Goal: Information Seeking & Learning: Learn about a topic

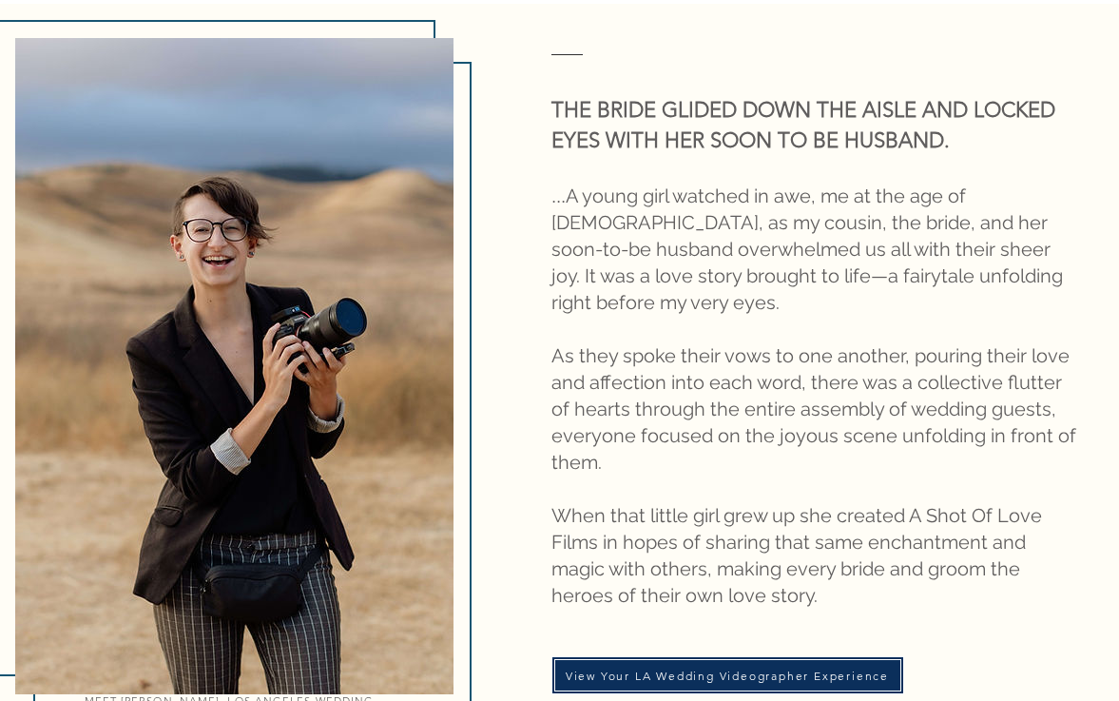
scroll to position [2245, 0]
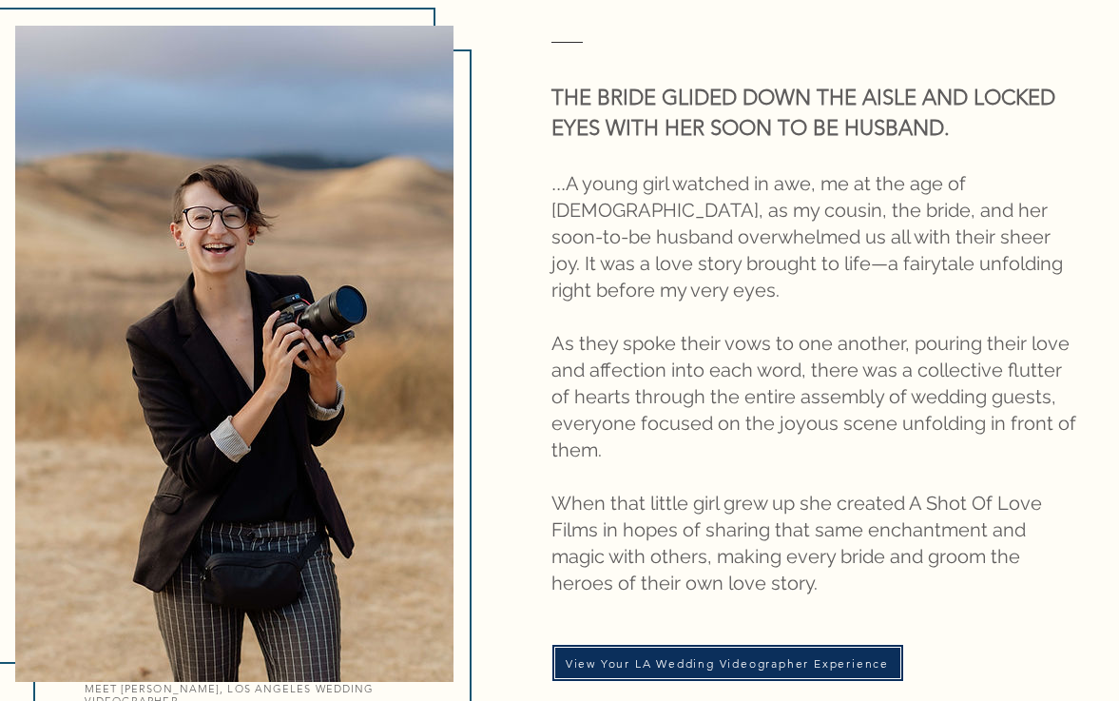
click at [612, 206] on span "... A young girl watched in awe, me at the age of 10, as my cousin, the bride, …" at bounding box center [808, 236] width 512 height 129
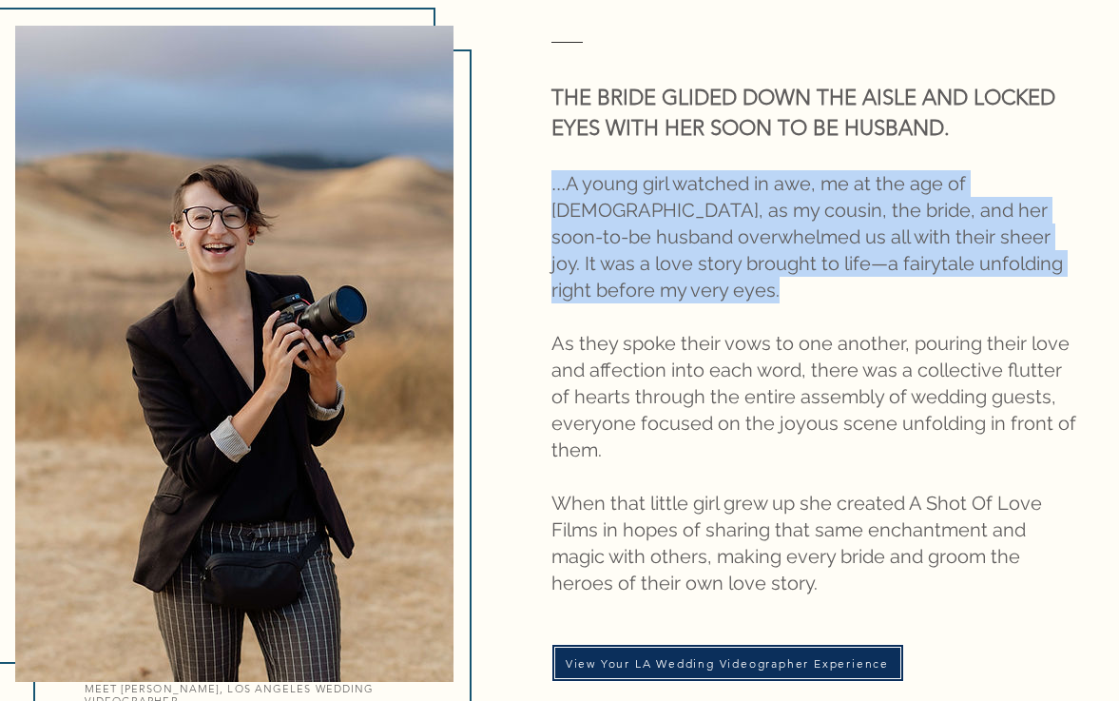
scroll to position [2251, 0]
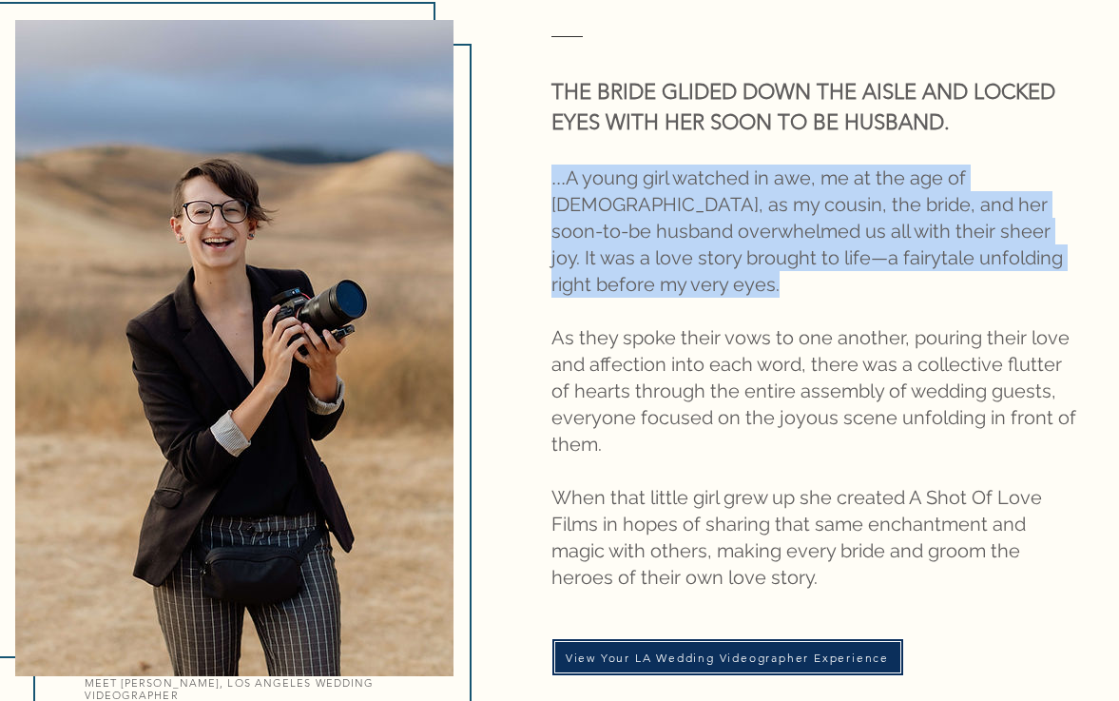
click at [624, 326] on span "As they spoke their vows to one another, pouring their love and affection into …" at bounding box center [814, 390] width 525 height 129
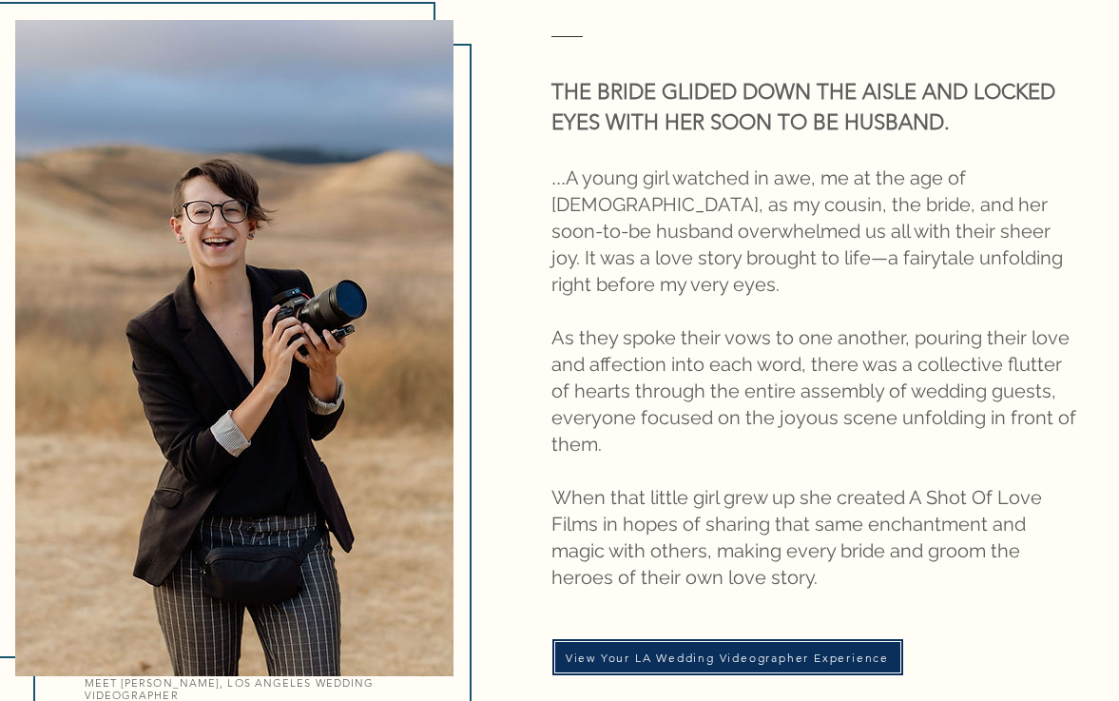
click at [624, 326] on span "As they spoke their vows to one another, pouring their love and affection into …" at bounding box center [814, 390] width 525 height 129
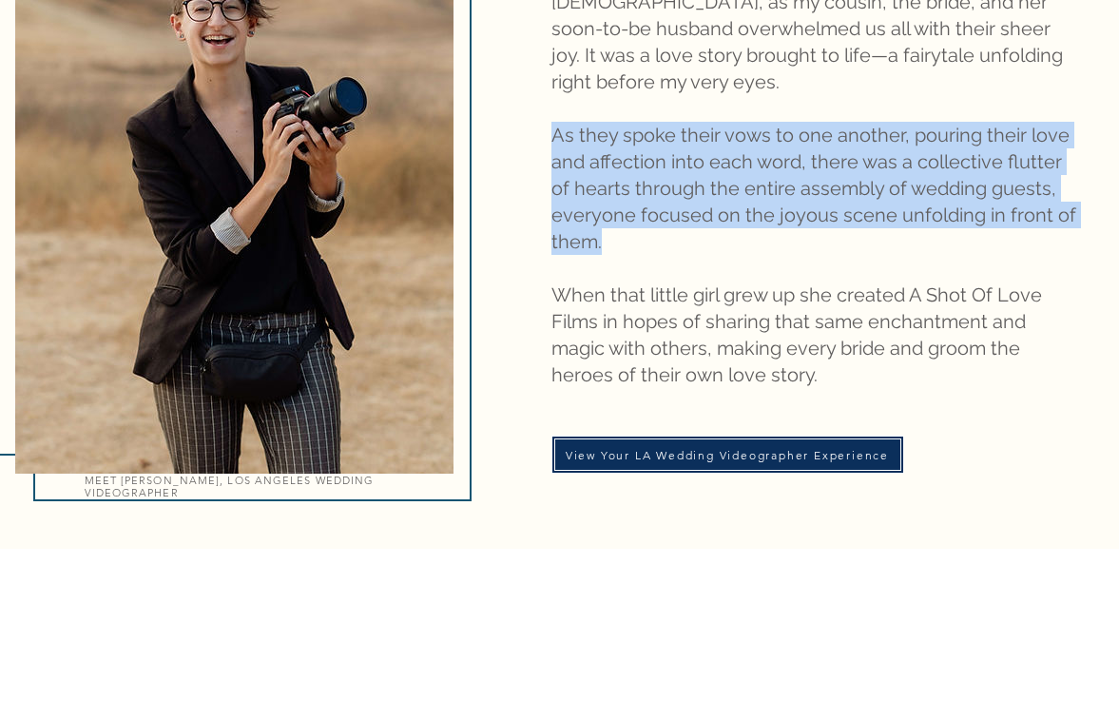
scroll to position [2510, 0]
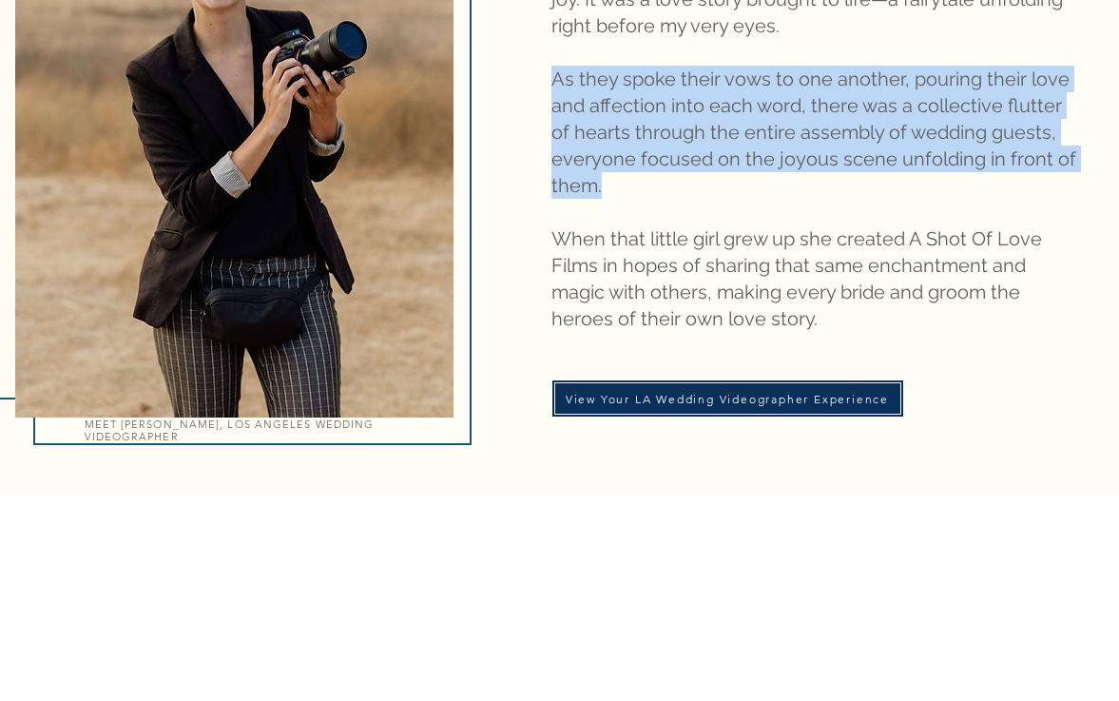
click at [634, 264] on p "When that little girl grew up she created A Shot Of Love Films in hopes of shar…" at bounding box center [815, 278] width 526 height 107
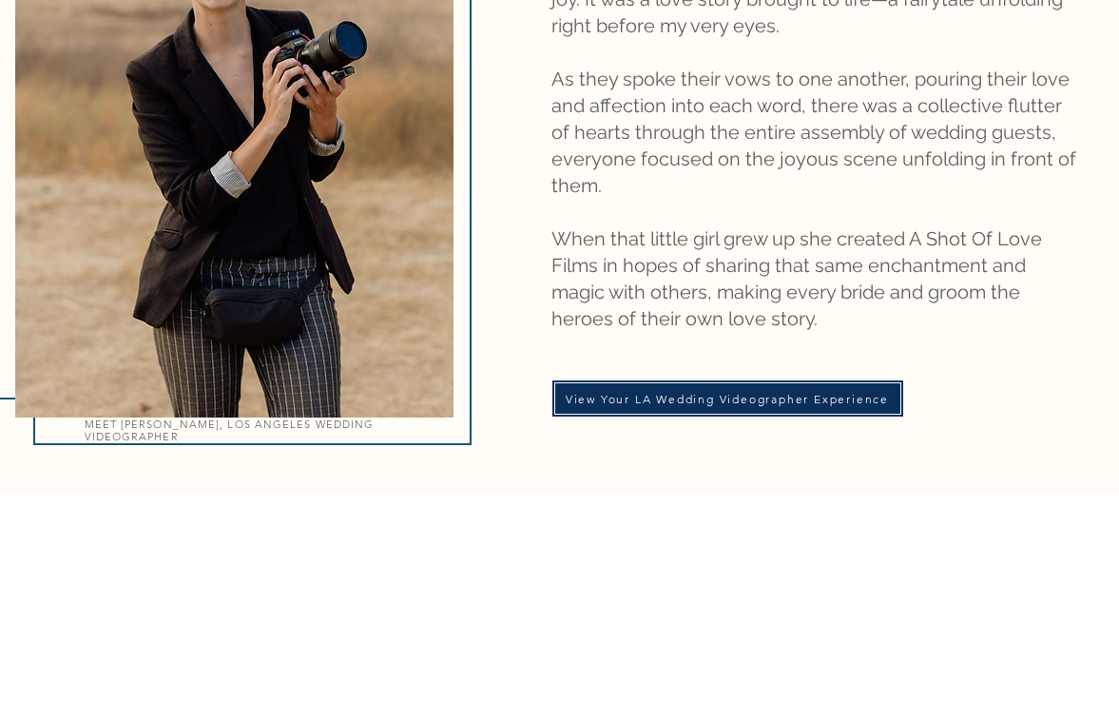
click at [634, 264] on p "When that little girl grew up she created A Shot Of Love Films in hopes of shar…" at bounding box center [815, 278] width 526 height 107
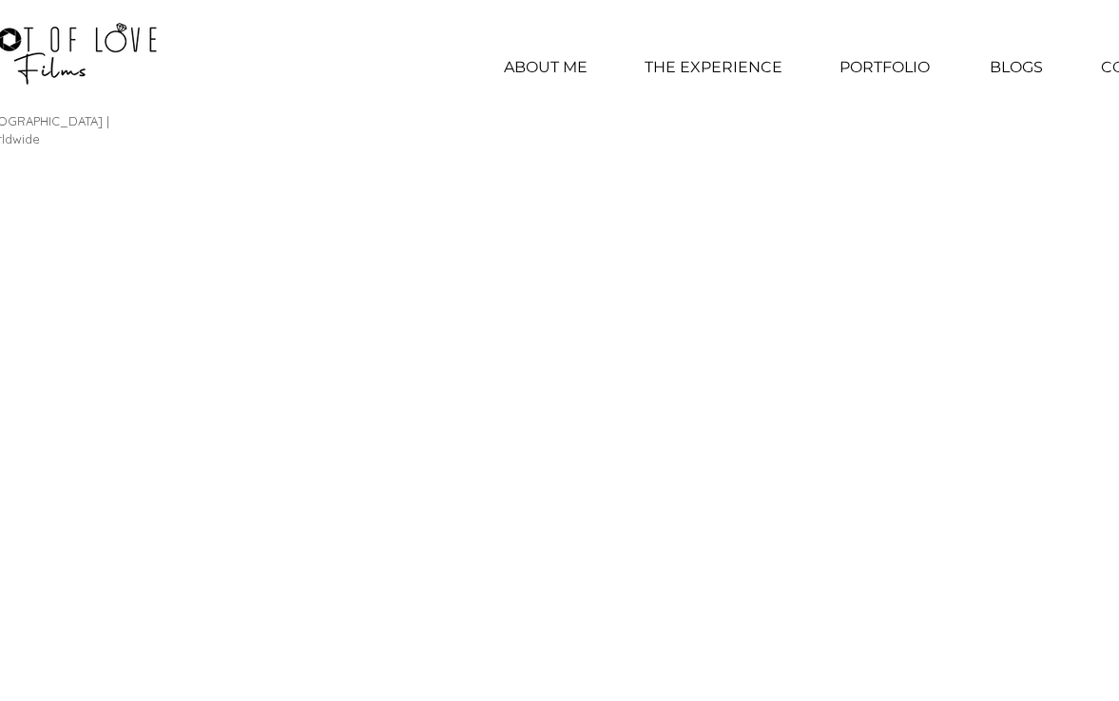
scroll to position [0, 7]
click at [540, 69] on p "ABOUT ME" at bounding box center [542, 68] width 103 height 48
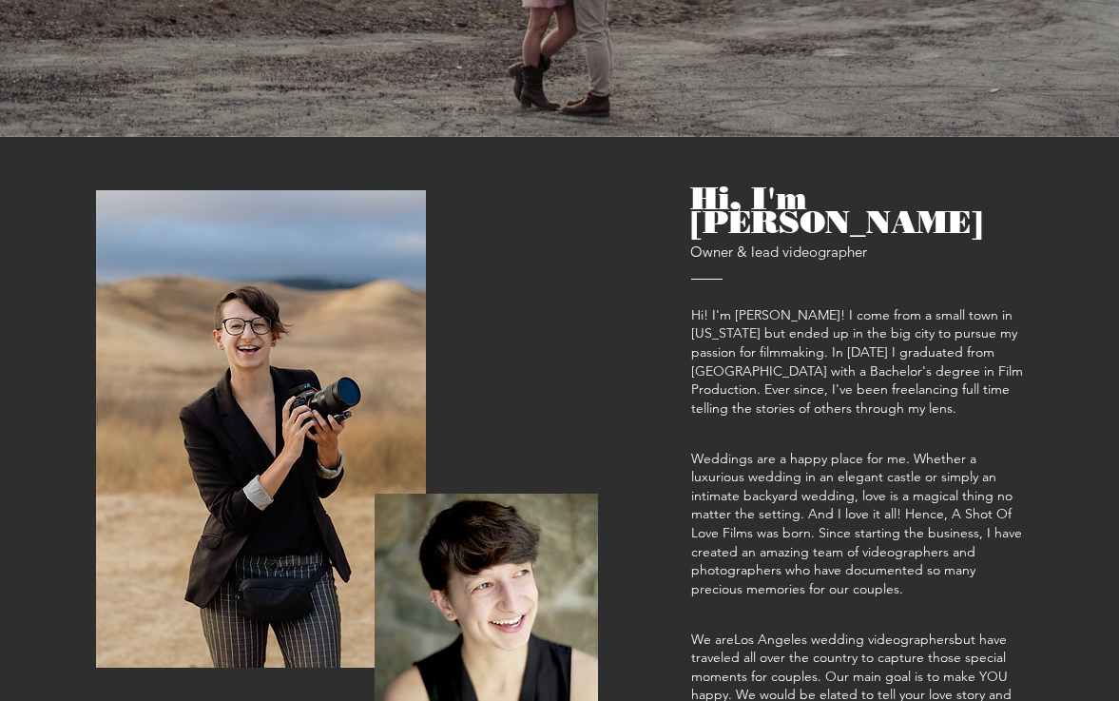
scroll to position [622, 0]
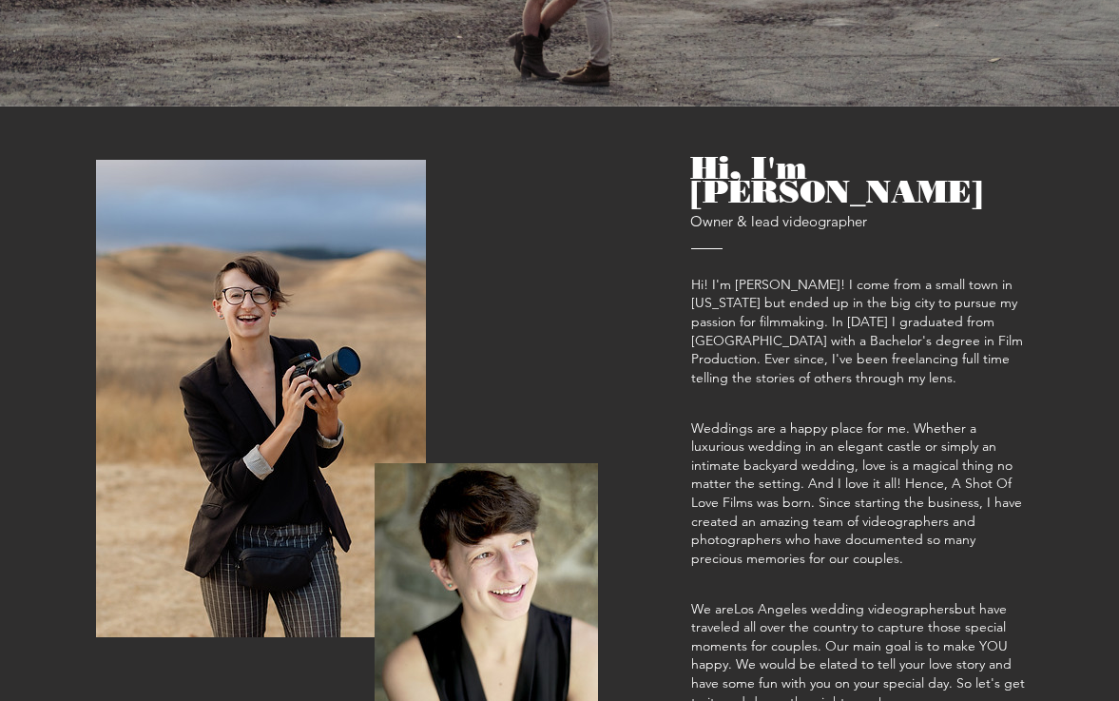
click at [688, 260] on div "main content" at bounding box center [559, 197] width 1119 height 1292
click at [709, 276] on span "Hi! I'm Caitlin Pitt! I come from a small town in Washington but ended up in th…" at bounding box center [857, 331] width 332 height 110
click at [709, 276] on span "Hi! I'm [PERSON_NAME]! I come from a small town in [US_STATE] but ended up in t…" at bounding box center [857, 331] width 332 height 110
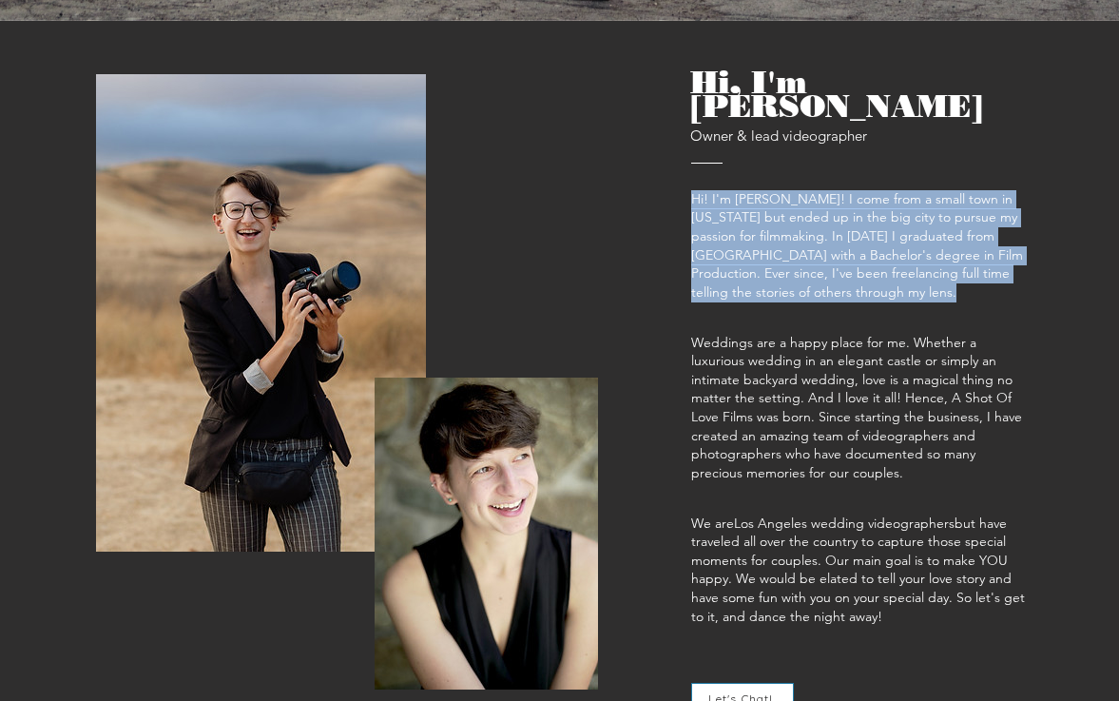
scroll to position [756, 0]
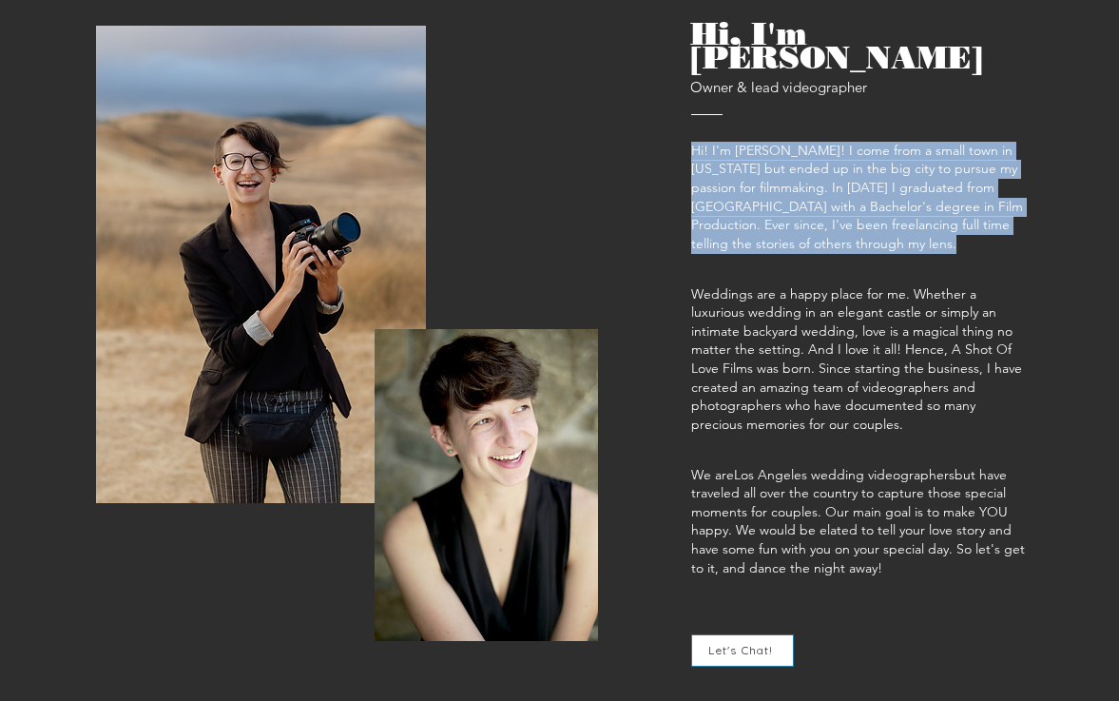
click at [727, 287] on span "Weddings are a happy place for me. Whether a luxurious wedding in an elegant ca…" at bounding box center [856, 358] width 331 height 147
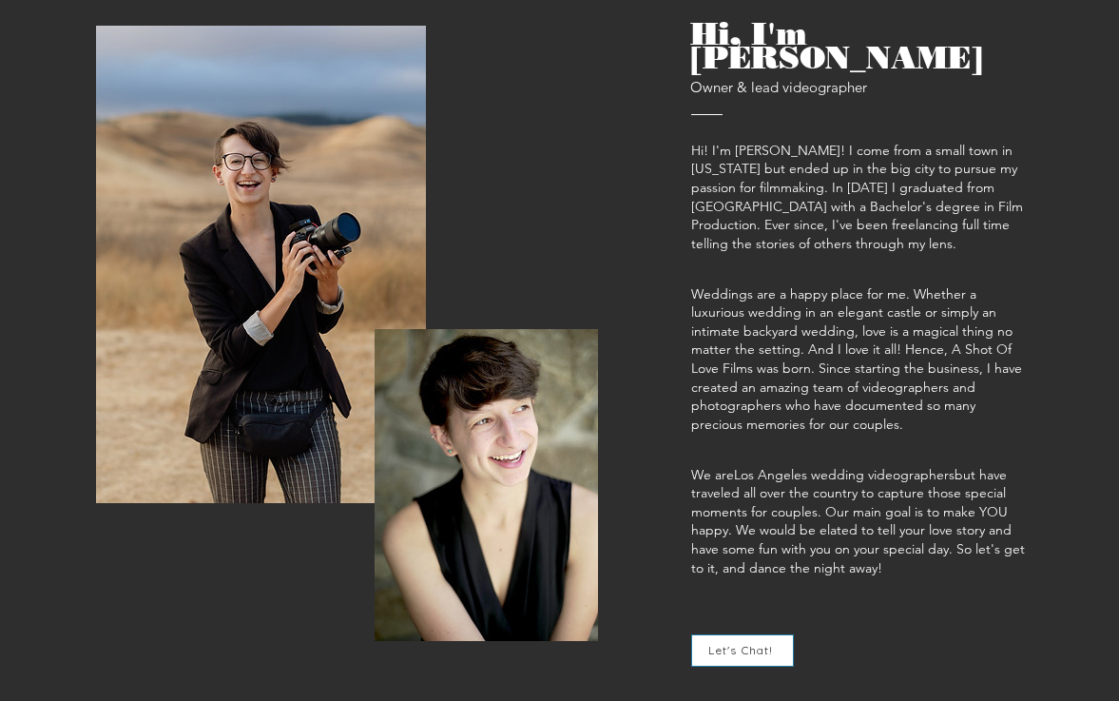
click at [727, 287] on span "Weddings are a happy place for me. Whether a luxurious wedding in an elegant ca…" at bounding box center [856, 358] width 331 height 147
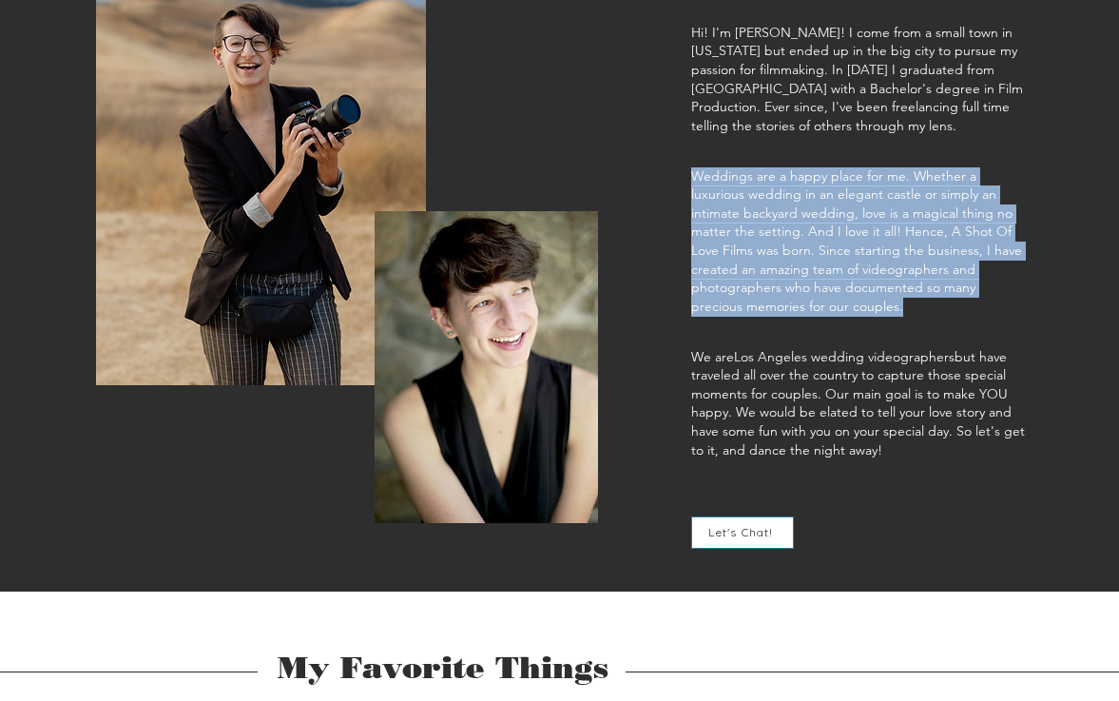
scroll to position [899, 0]
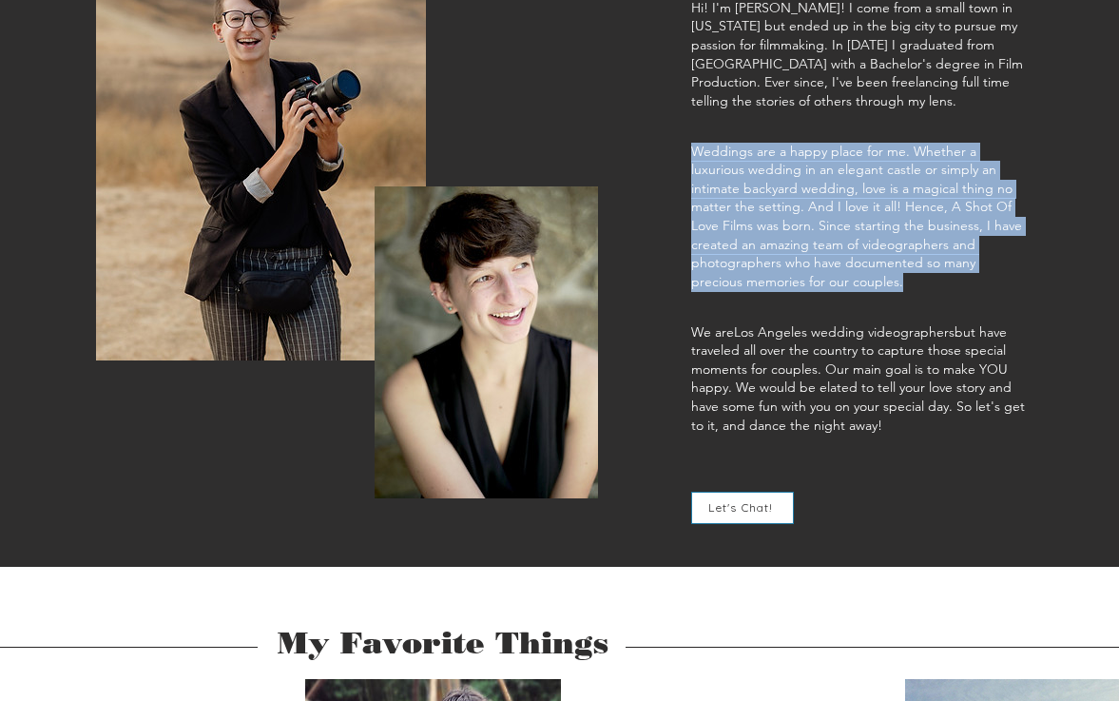
click at [727, 323] on span "We are Los Angeles wedding videographers but have traveled all over the country…" at bounding box center [858, 378] width 334 height 110
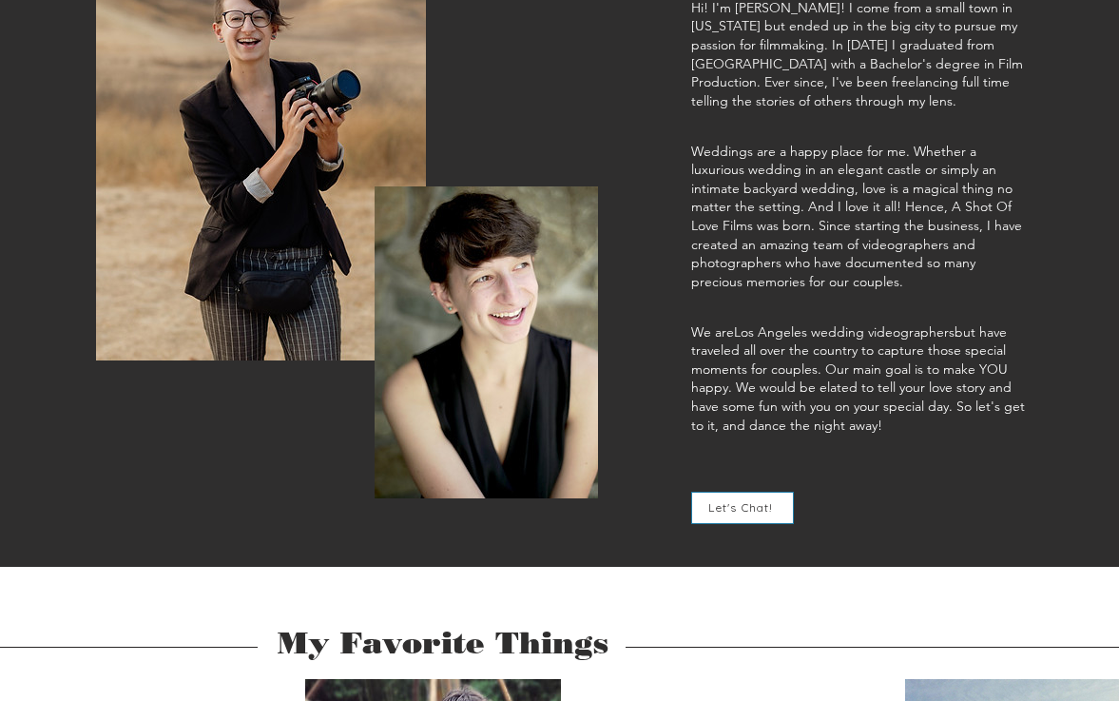
click at [727, 323] on span "We are Los Angeles wedding videographers but have traveled all over the country…" at bounding box center [858, 378] width 334 height 110
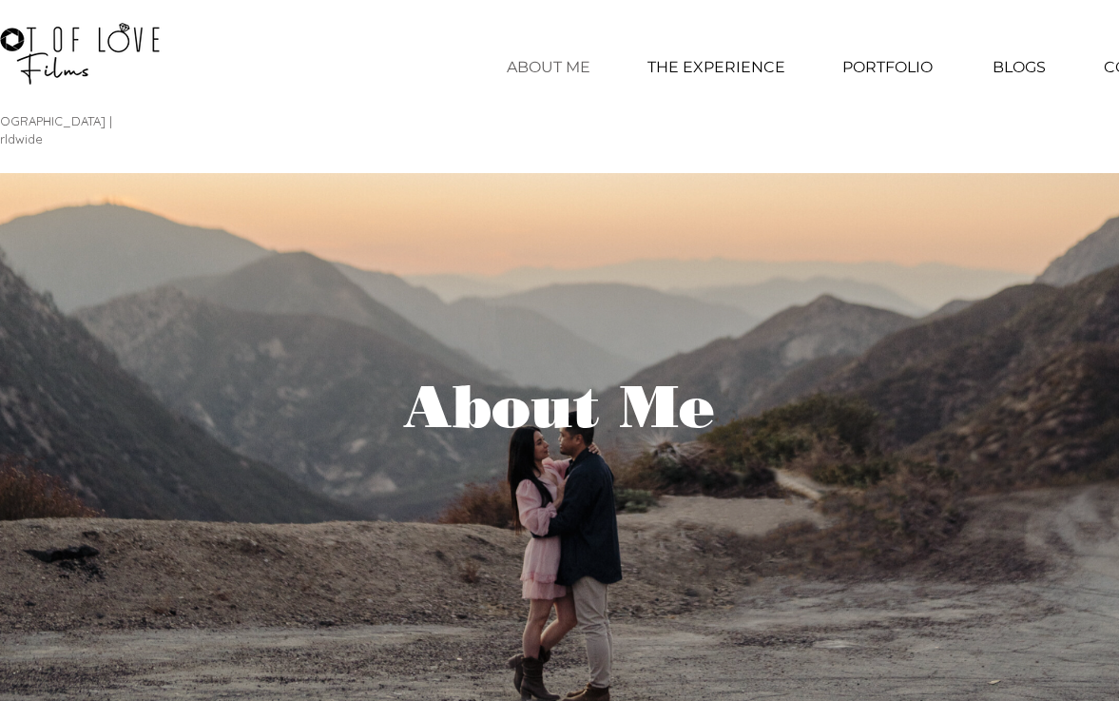
scroll to position [0, 0]
click at [1011, 66] on p "BLOGS" at bounding box center [1019, 68] width 72 height 48
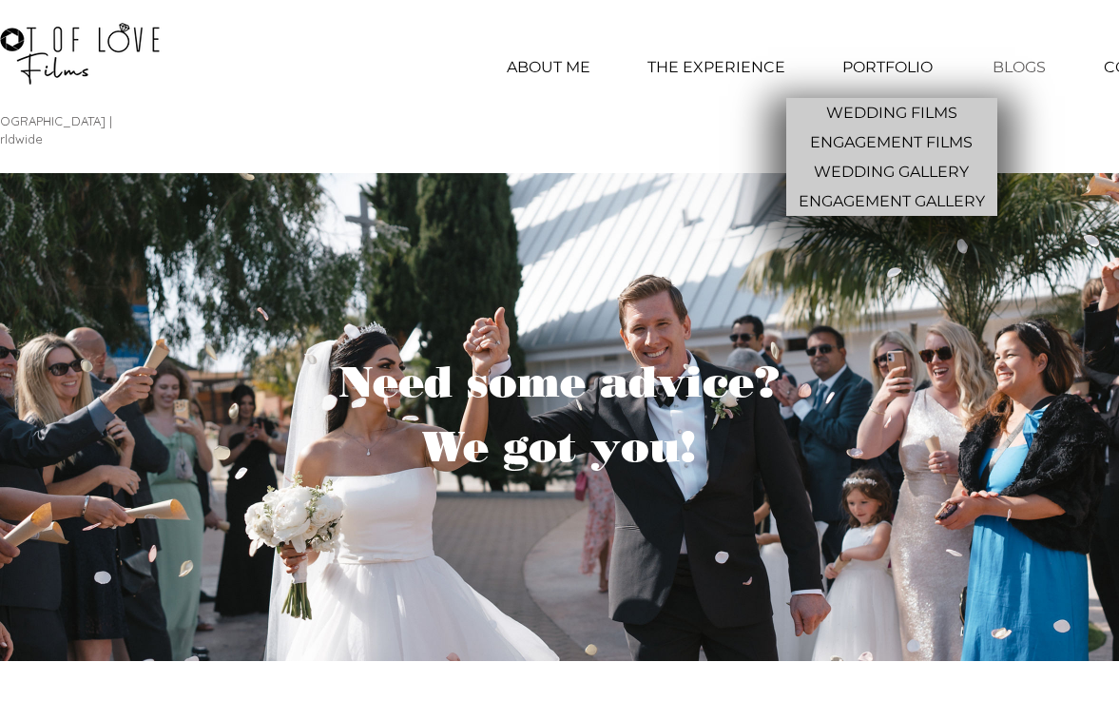
click at [890, 68] on p "PORTFOLIO" at bounding box center [887, 68] width 109 height 48
click at [877, 113] on p "WEDDING FILMS" at bounding box center [892, 112] width 146 height 29
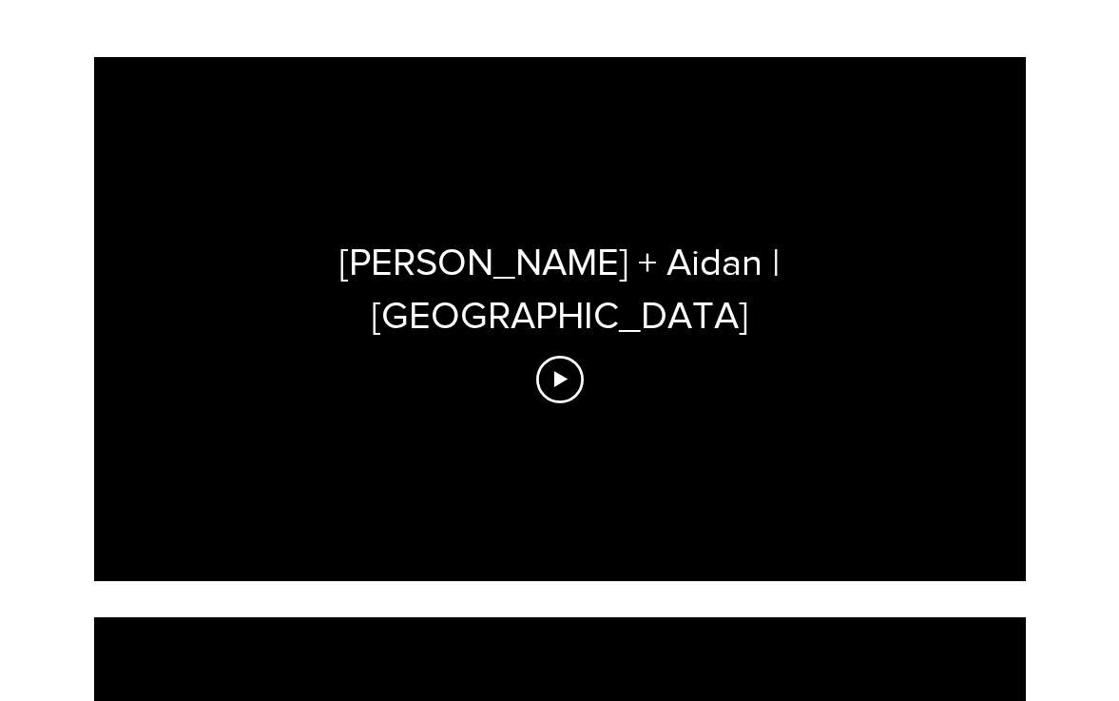
scroll to position [708, 0]
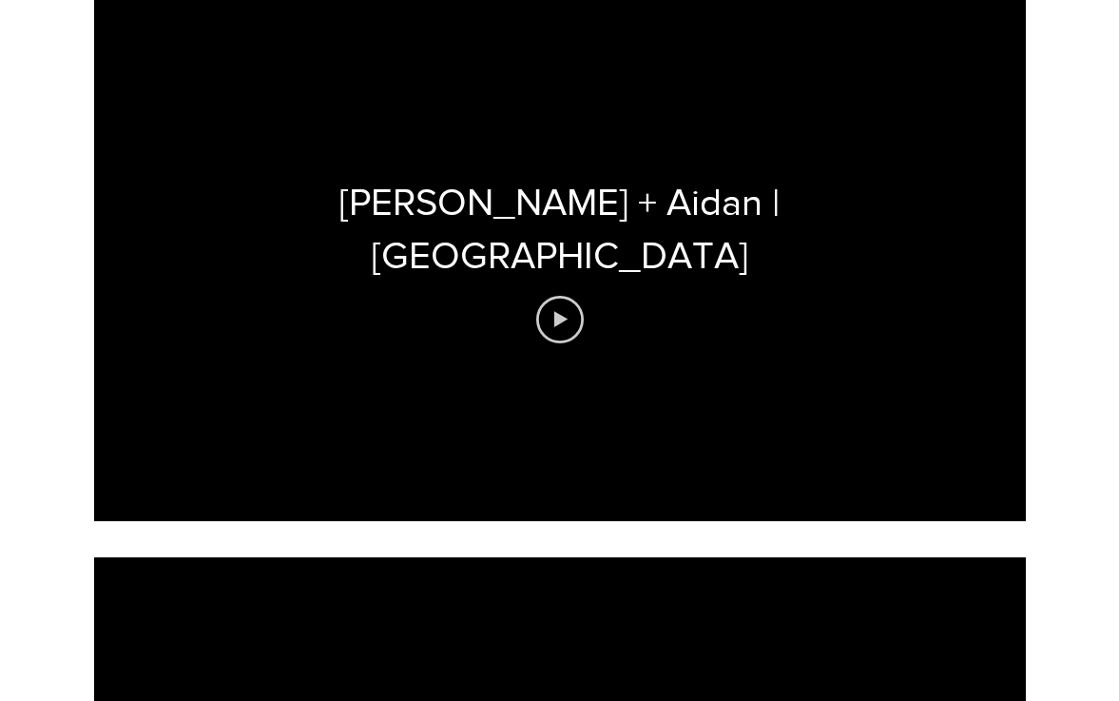
click at [559, 311] on icon "Play video" at bounding box center [559, 319] width 13 height 16
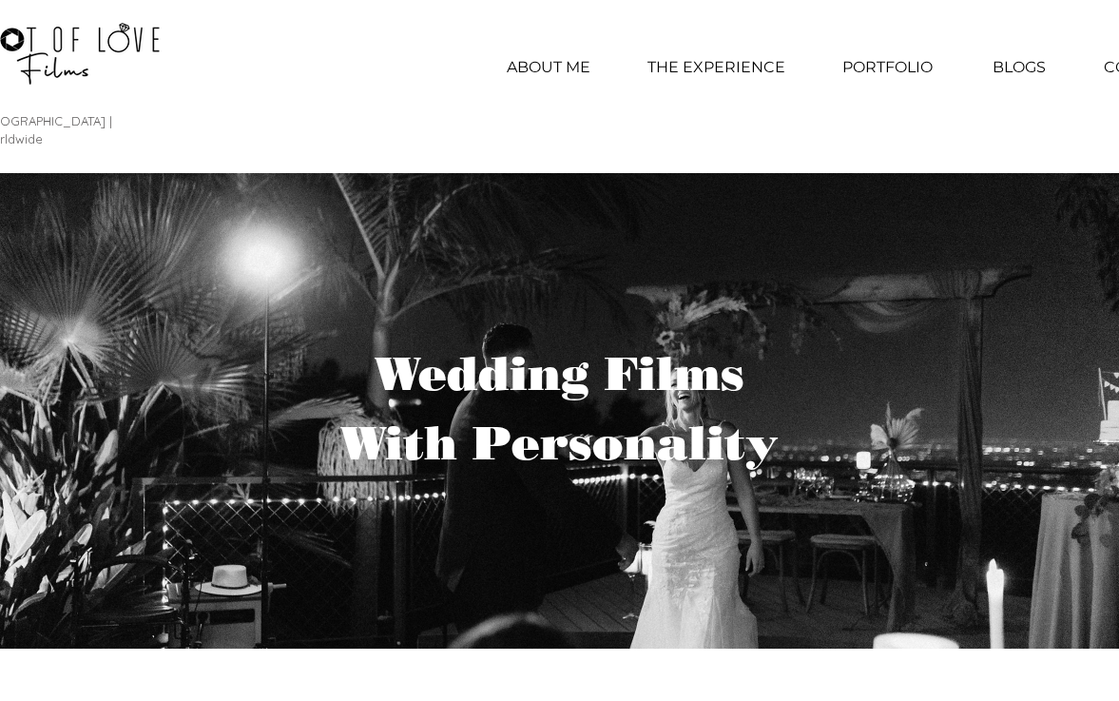
scroll to position [0, 0]
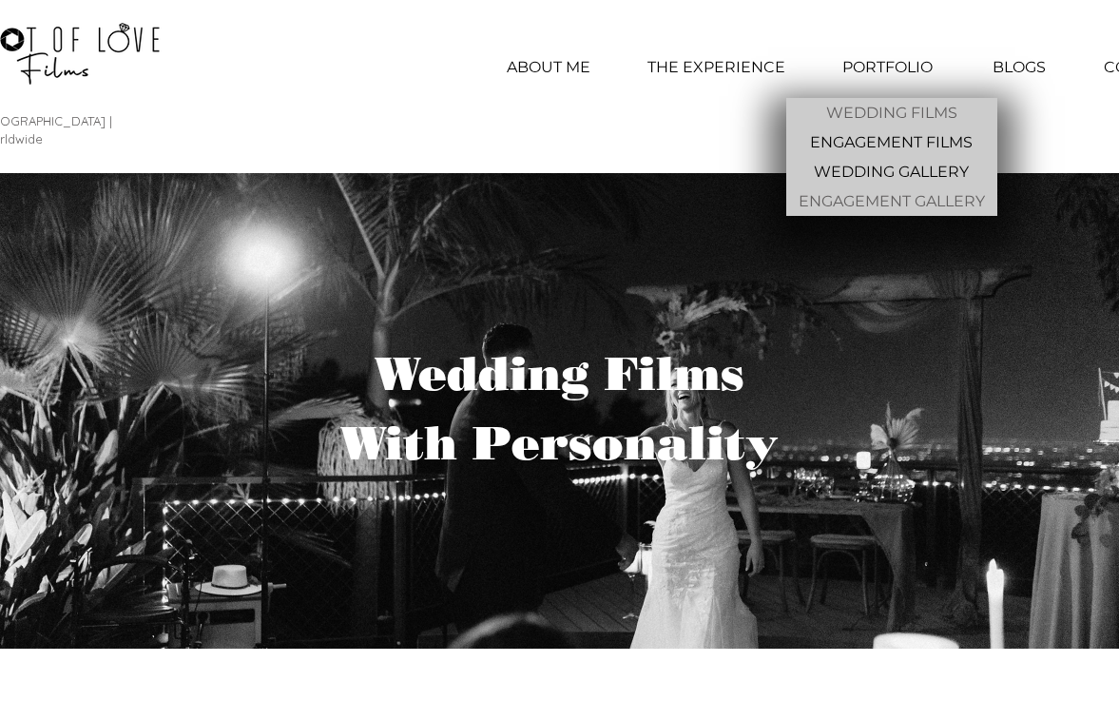
click at [847, 203] on p "ENGAGEMENT GALLERY" at bounding box center [892, 200] width 202 height 29
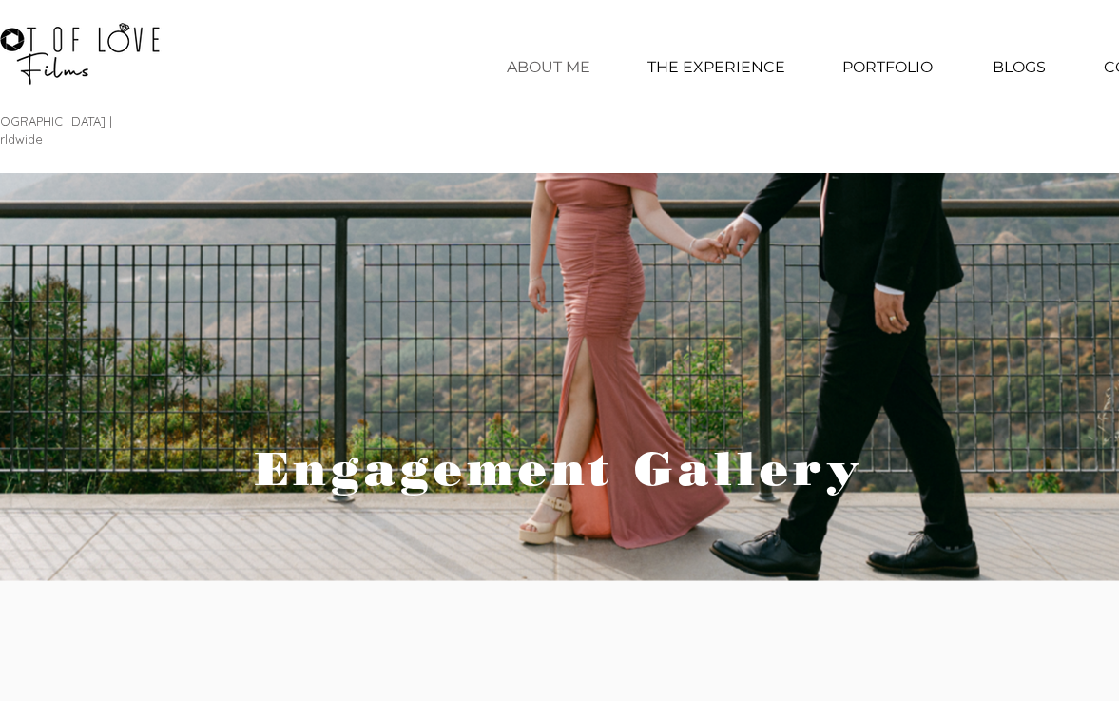
click at [557, 68] on p "ABOUT ME" at bounding box center [548, 68] width 103 height 48
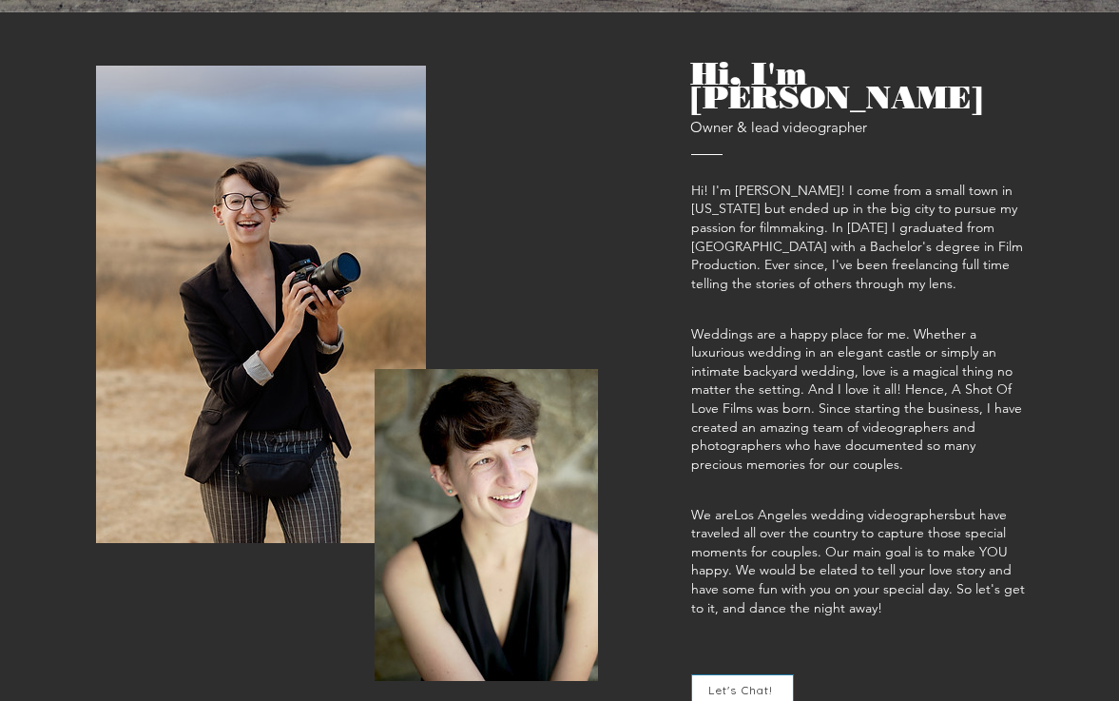
scroll to position [784, 0]
